Goal: Task Accomplishment & Management: Use online tool/utility

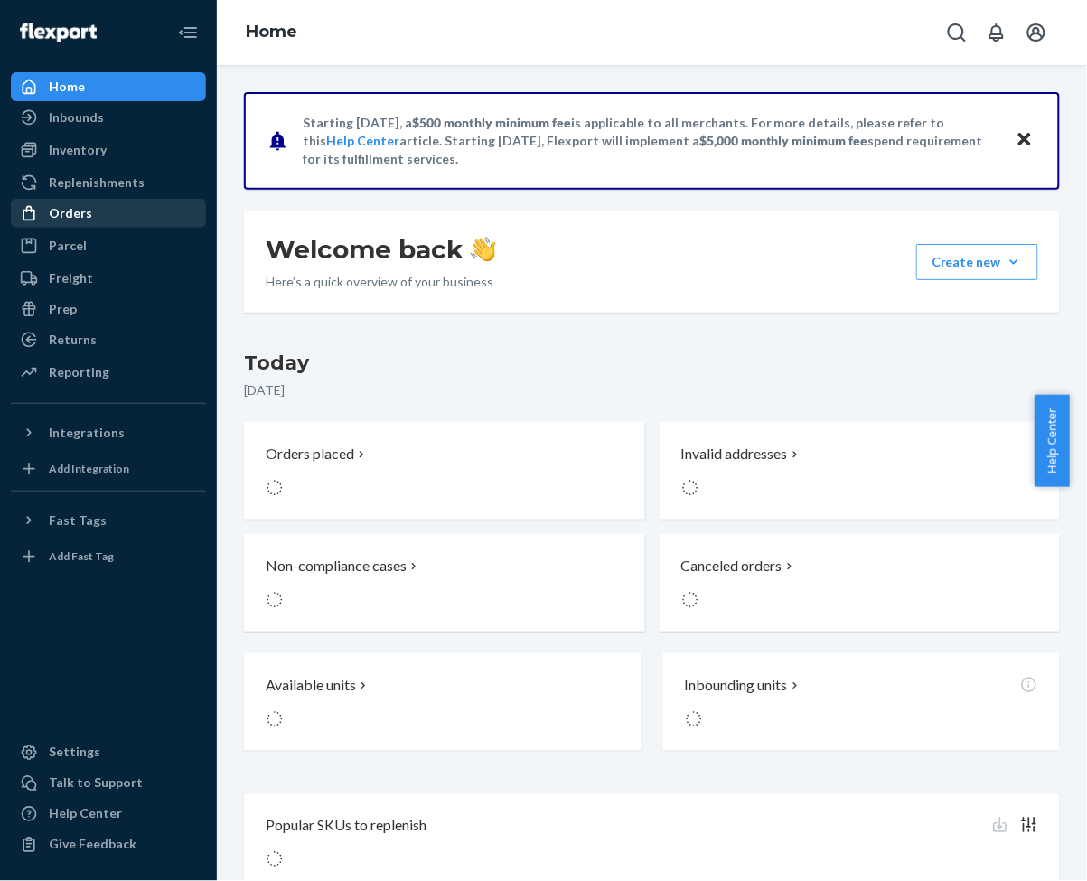
click at [86, 212] on div "Orders" at bounding box center [70, 213] width 43 height 18
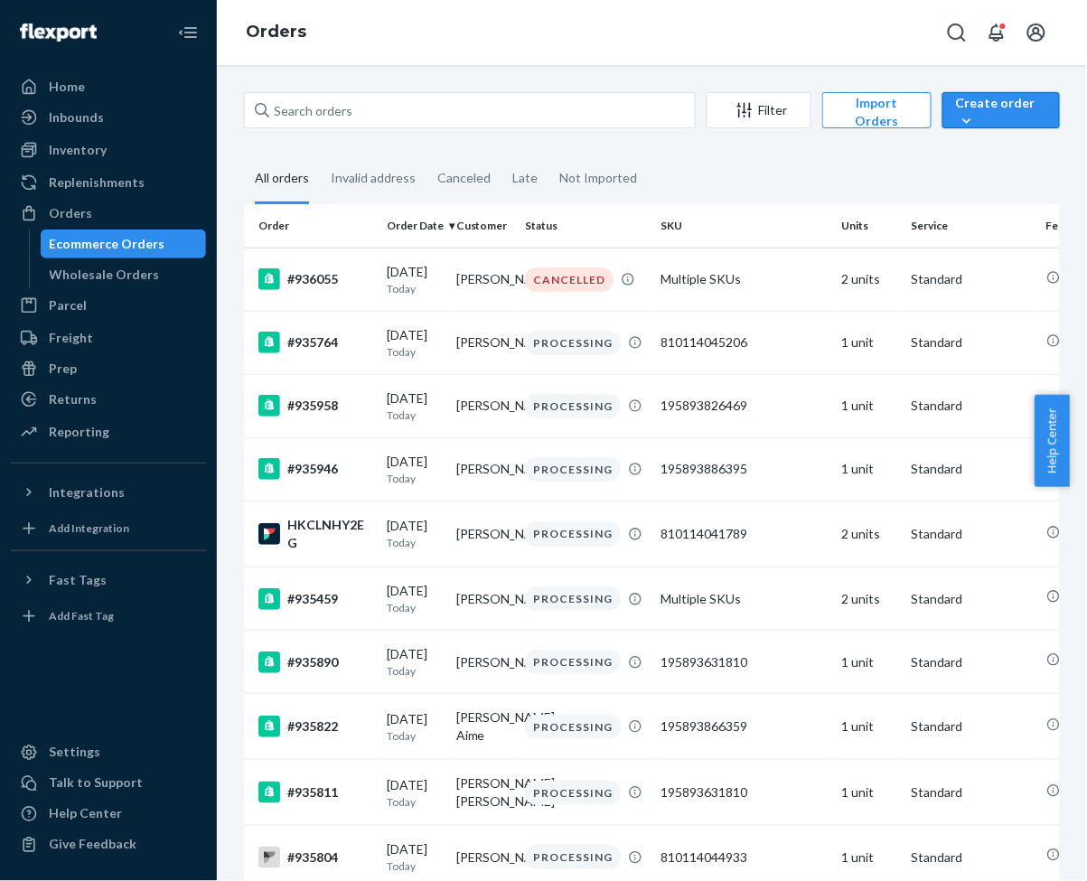
click at [962, 120] on icon "button" at bounding box center [967, 121] width 18 height 18
click at [981, 160] on span "Ecommerce order" at bounding box center [1017, 153] width 112 height 13
